Goal: Task Accomplishment & Management: Use online tool/utility

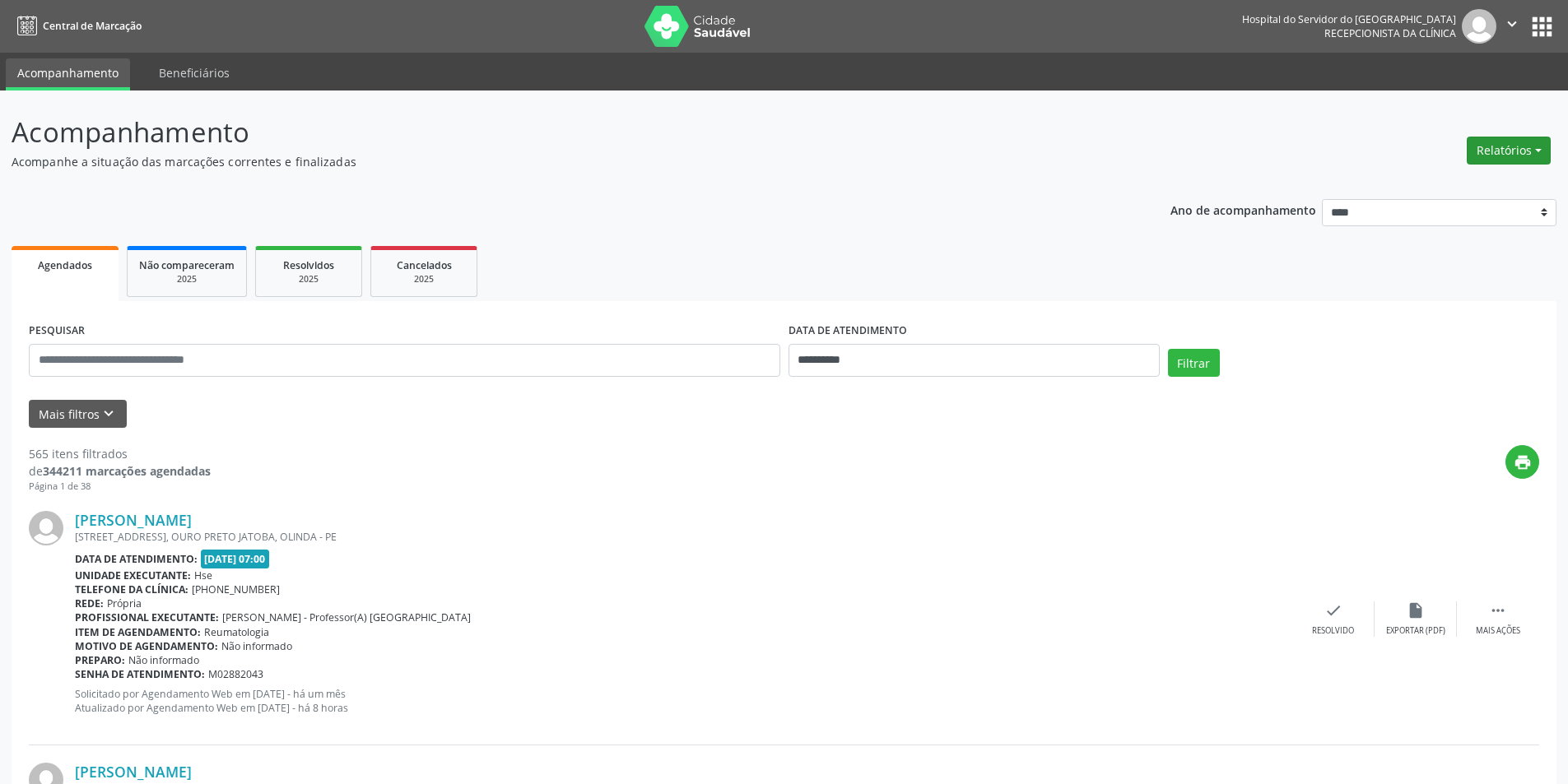
click at [1494, 150] on button "Relatórios" at bounding box center [1508, 151] width 84 height 28
click at [1423, 188] on link "Agendamentos" at bounding box center [1462, 186] width 177 height 23
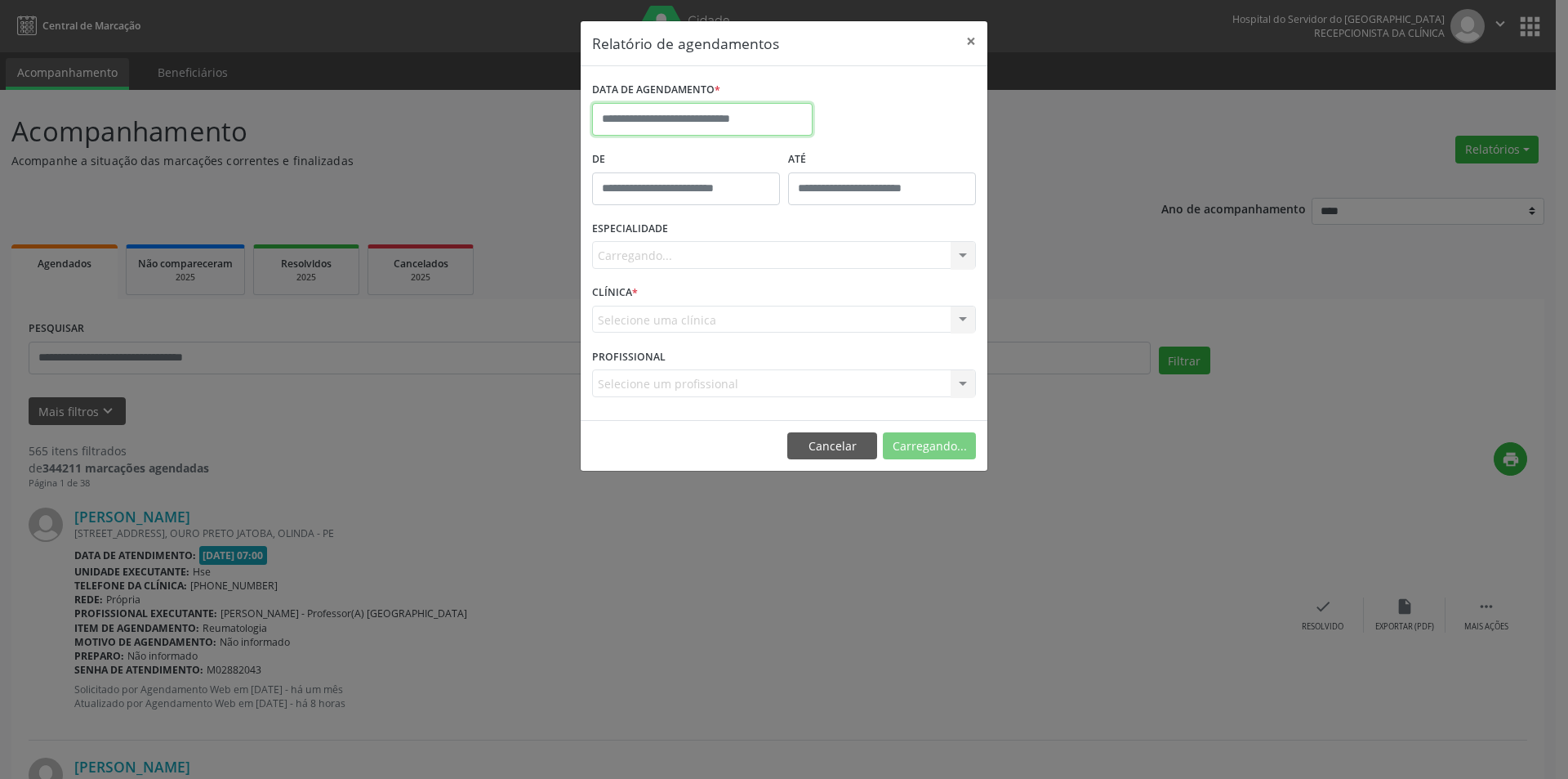
click at [666, 119] on input "text" at bounding box center [702, 119] width 220 height 33
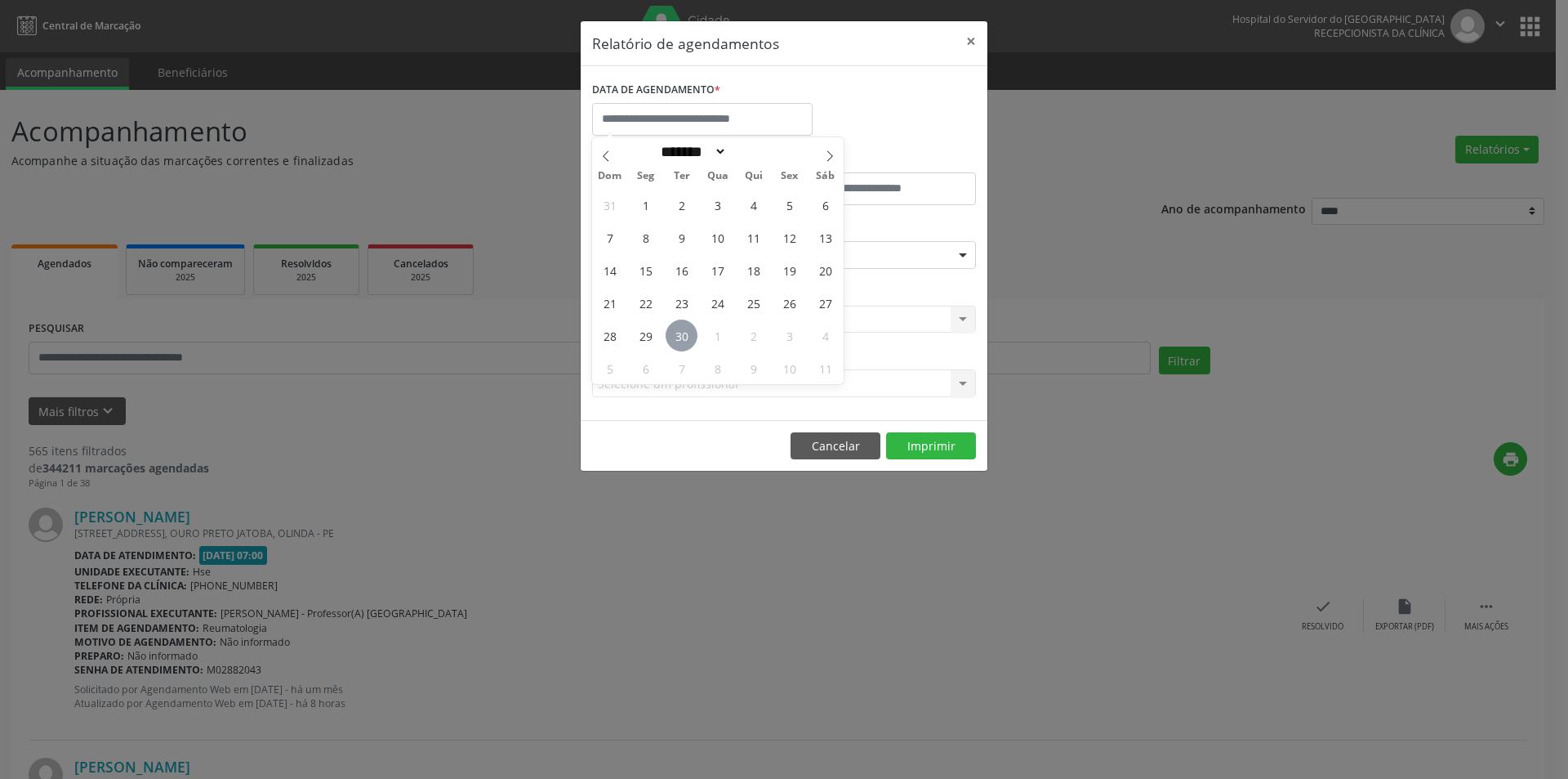
click at [683, 343] on span "30" at bounding box center [682, 335] width 32 height 32
type input "**********"
click at [683, 343] on span "30" at bounding box center [682, 335] width 32 height 32
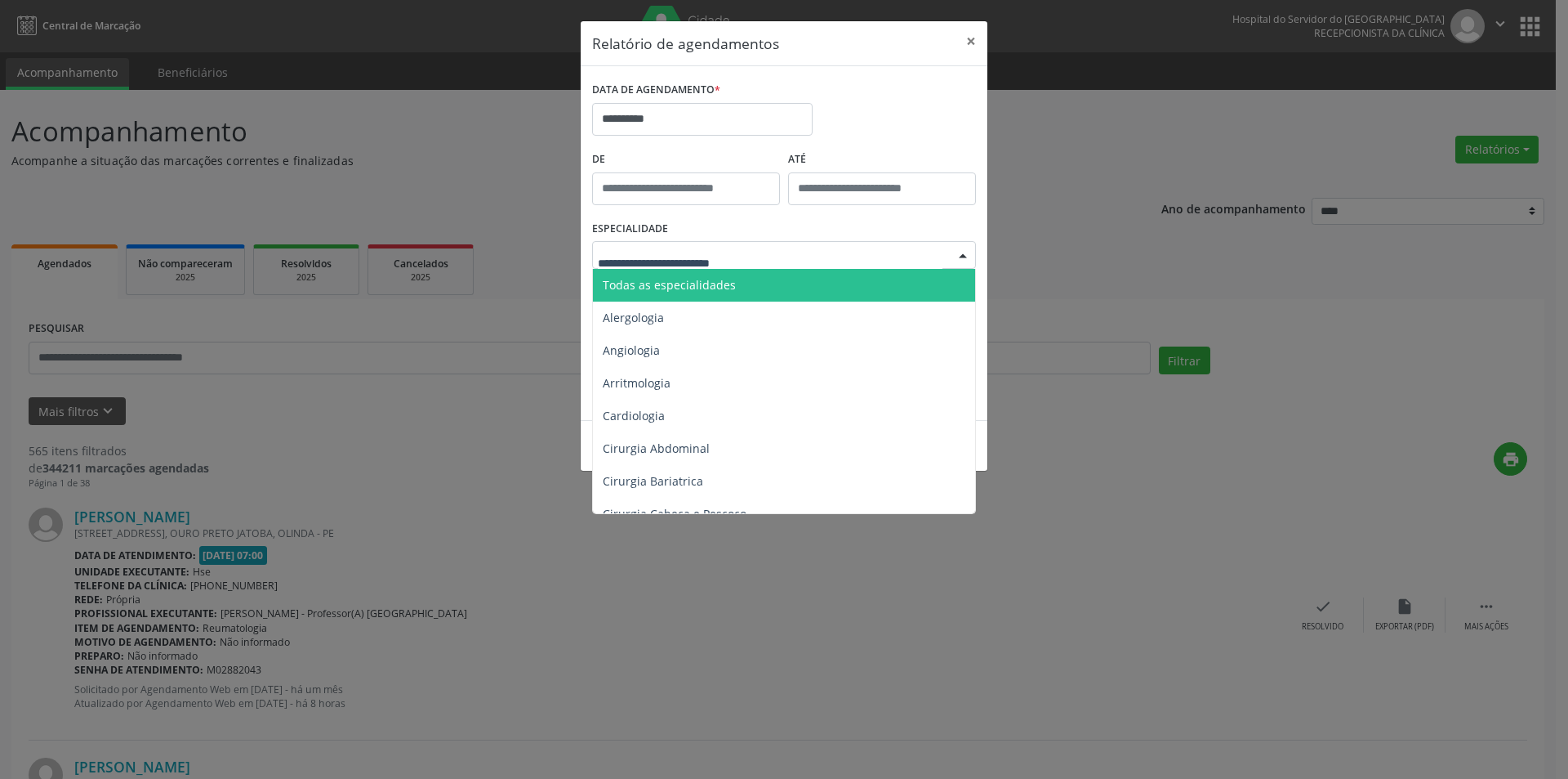
click at [731, 288] on span "Todas as especialidades" at bounding box center [785, 286] width 384 height 33
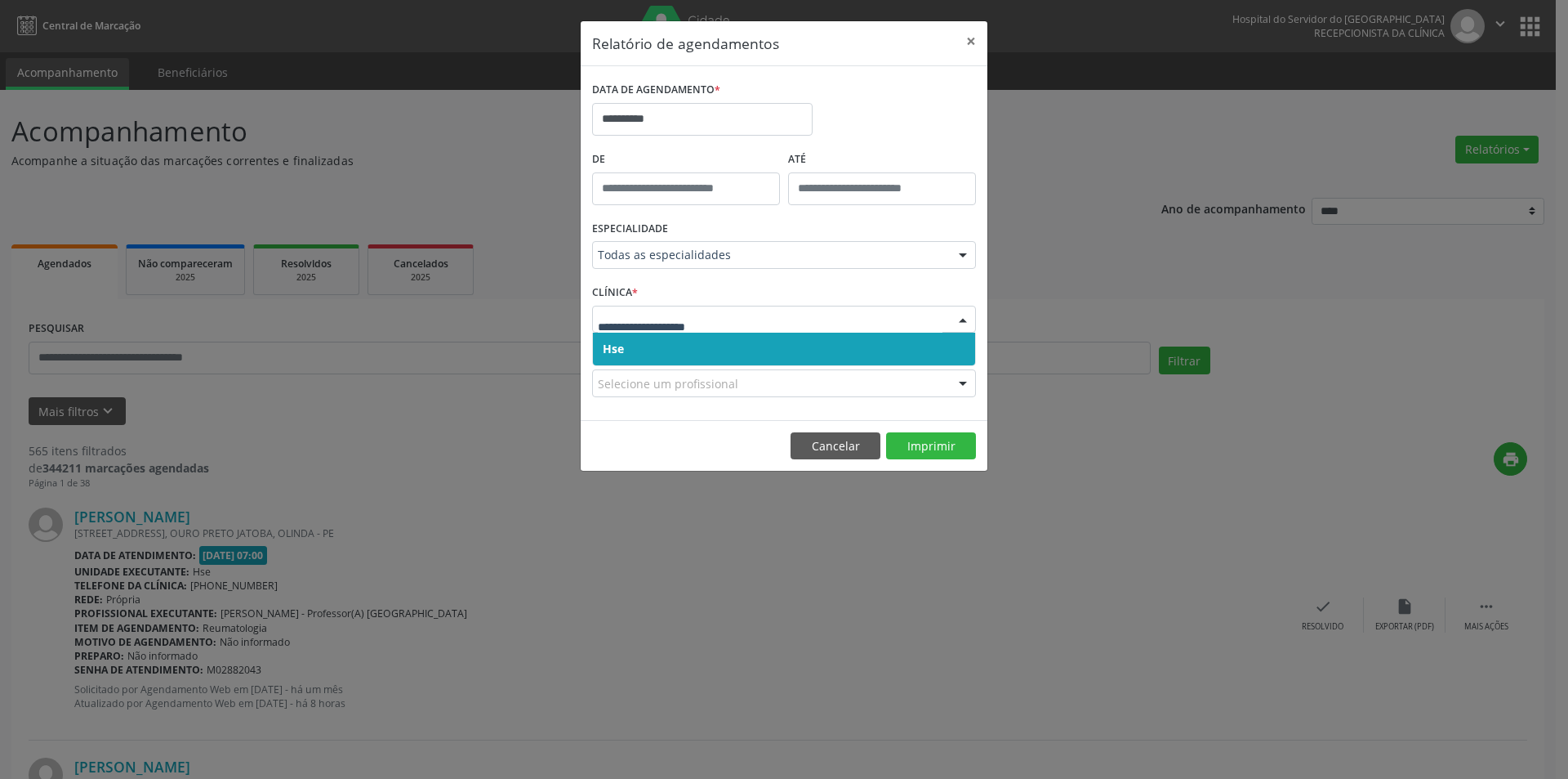
click at [698, 356] on span "Hse" at bounding box center [784, 349] width 383 height 33
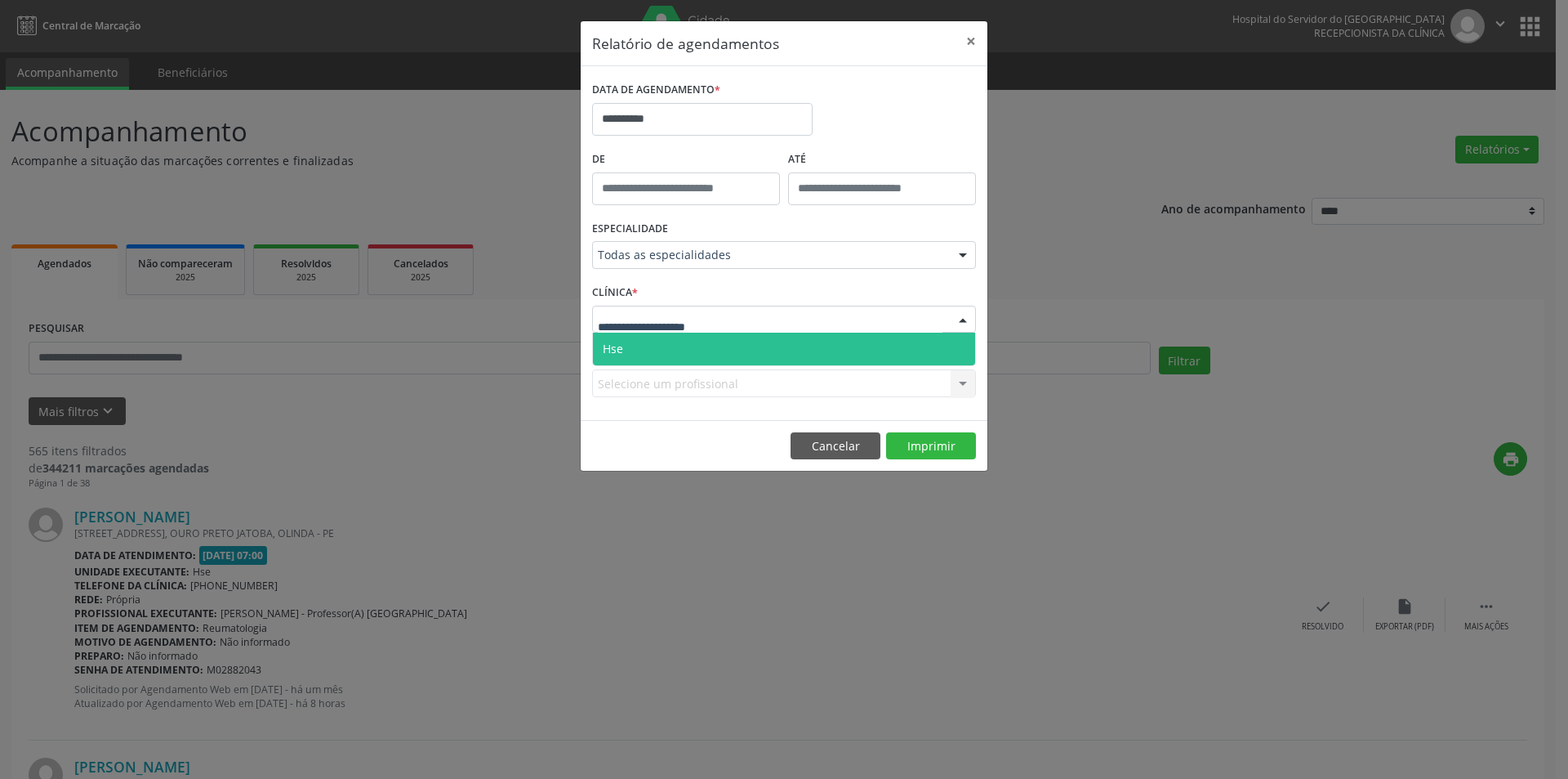
click at [698, 351] on span "Hse" at bounding box center [784, 349] width 383 height 33
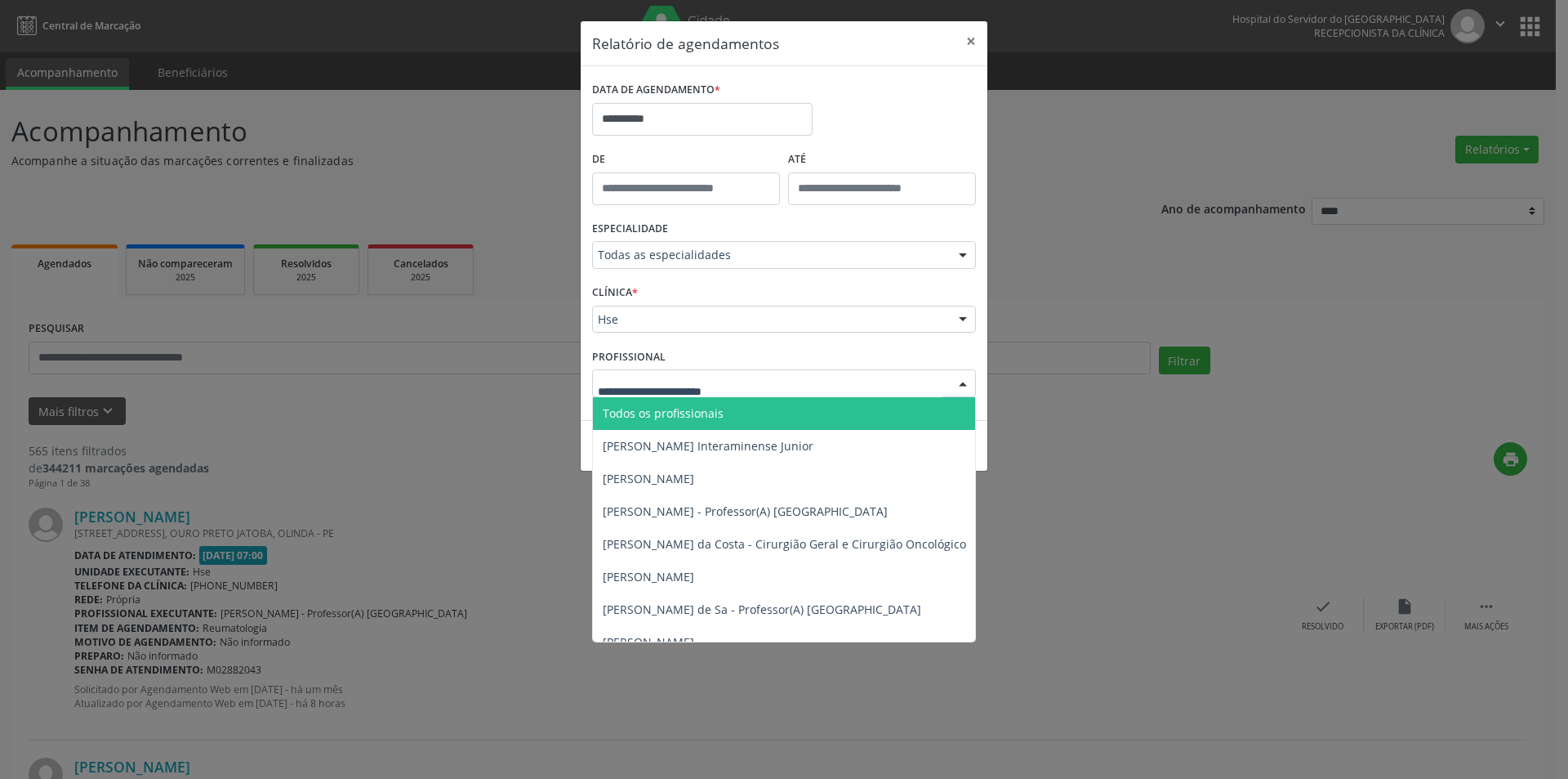
click at [672, 408] on span "Todos os profissionais" at bounding box center [663, 413] width 121 height 16
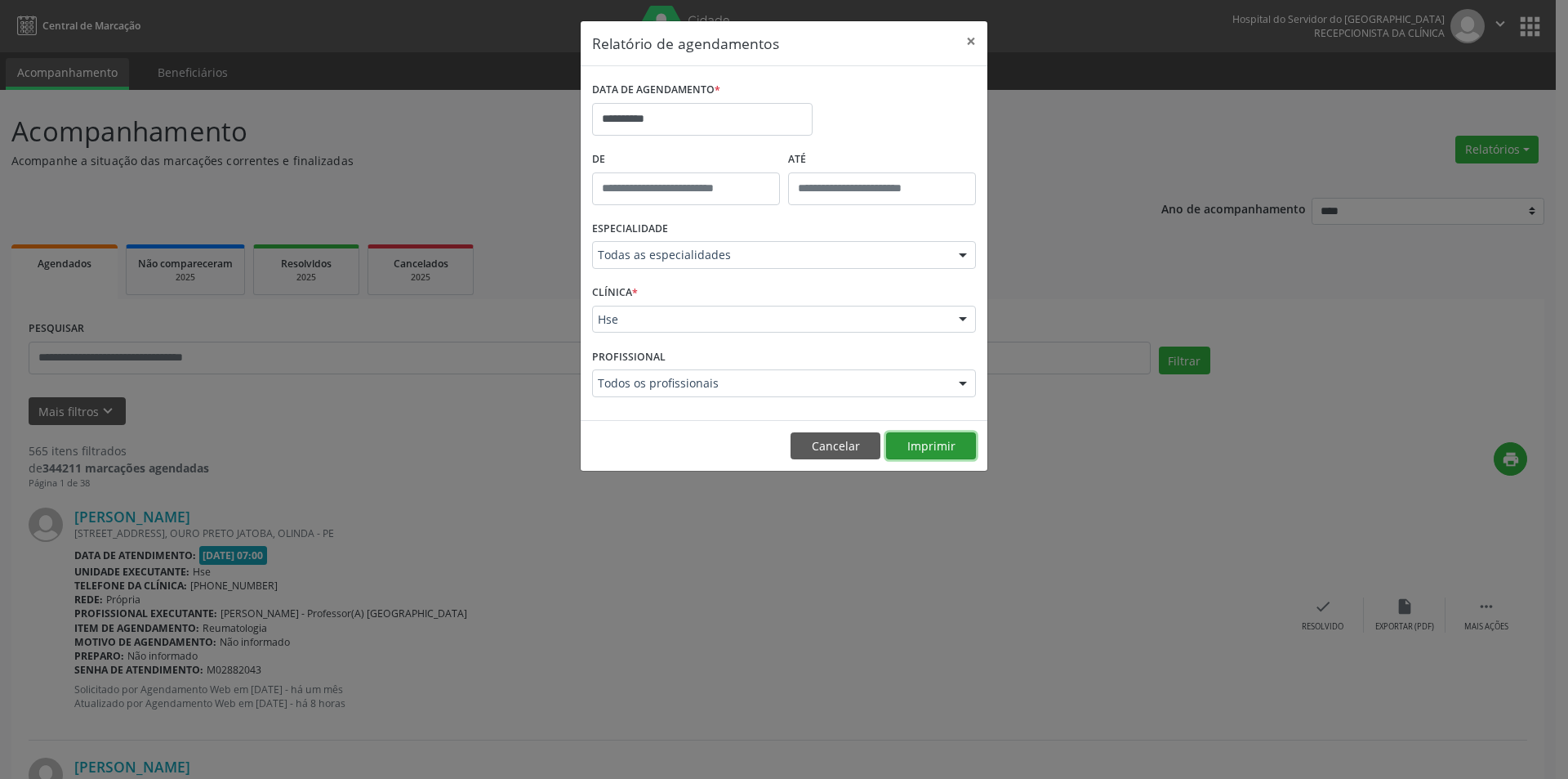
click at [932, 440] on button "Imprimir" at bounding box center [931, 446] width 90 height 28
